Goal: Use online tool/utility: Utilize a website feature to perform a specific function

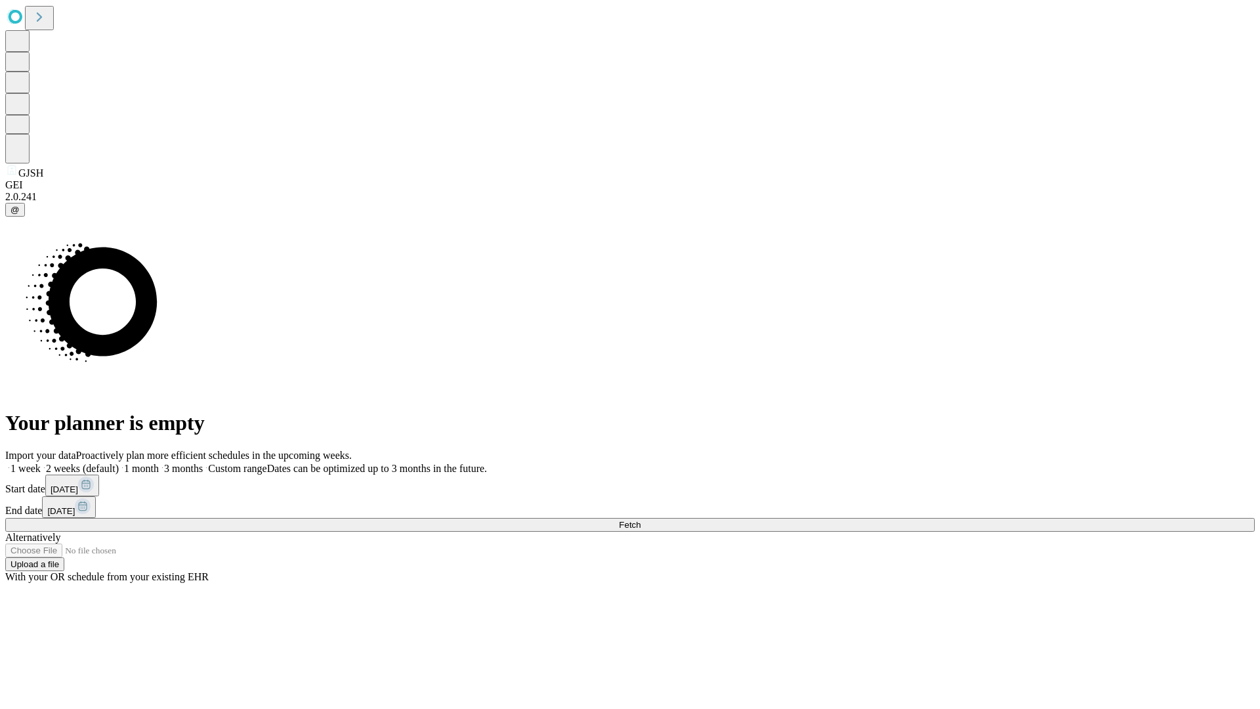
click at [640, 520] on span "Fetch" at bounding box center [630, 525] width 22 height 10
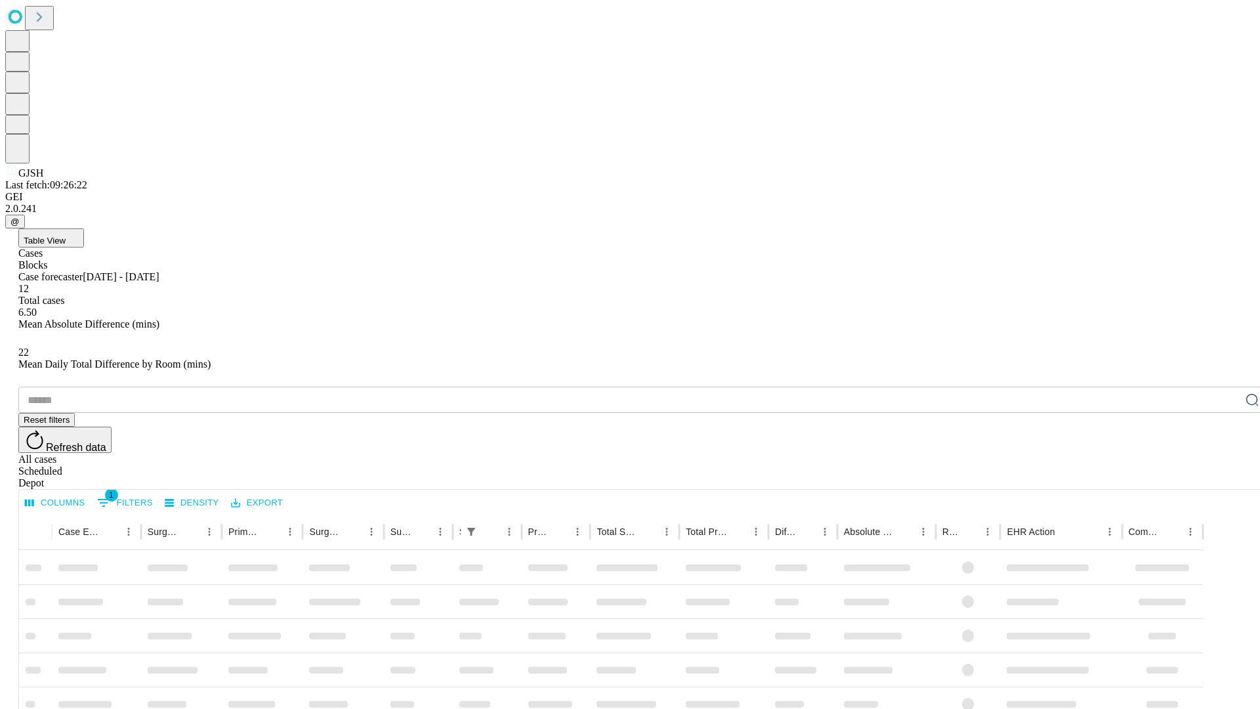
click at [66, 236] on span "Table View" at bounding box center [45, 241] width 42 height 10
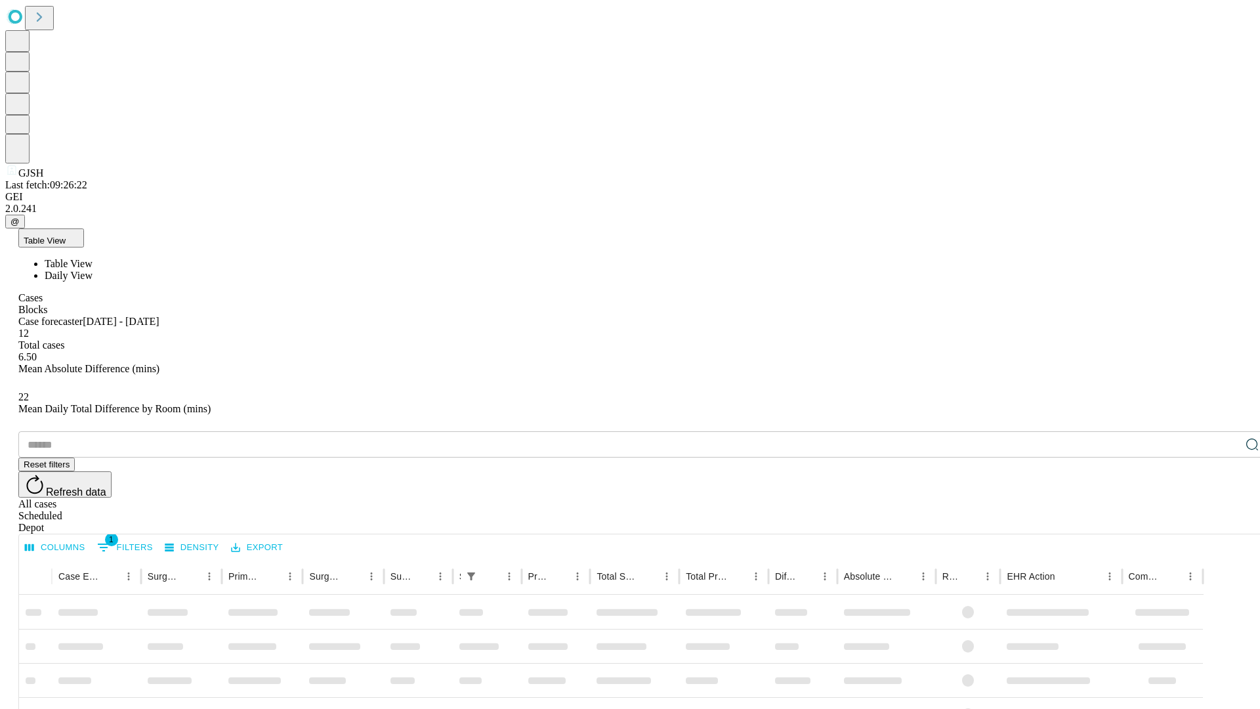
click at [93, 270] on span "Daily View" at bounding box center [69, 275] width 48 height 11
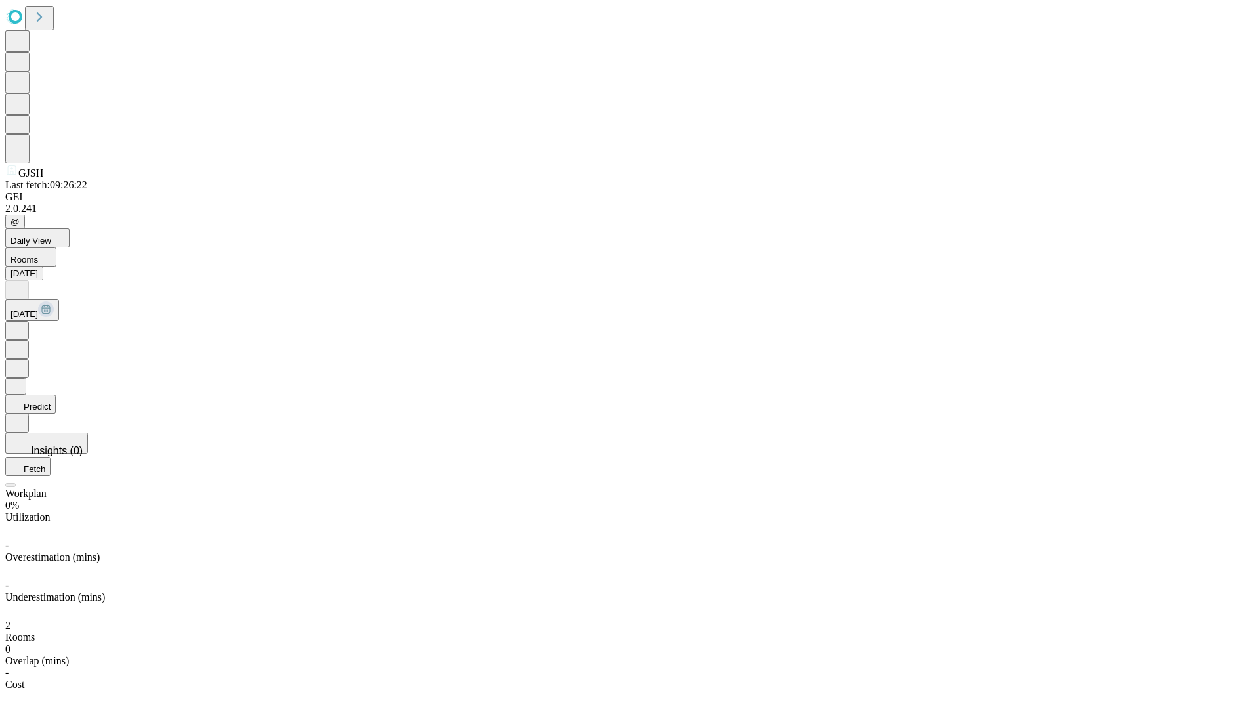
click at [56, 394] on button "Predict" at bounding box center [30, 403] width 51 height 19
